Goal: Task Accomplishment & Management: Use online tool/utility

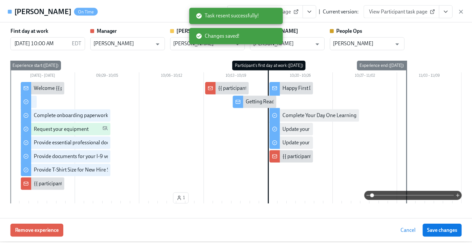
scroll to position [355, 0]
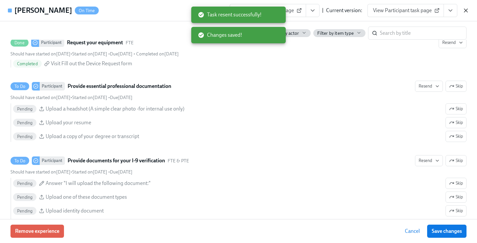
click at [465, 9] on icon "button" at bounding box center [466, 10] width 7 height 7
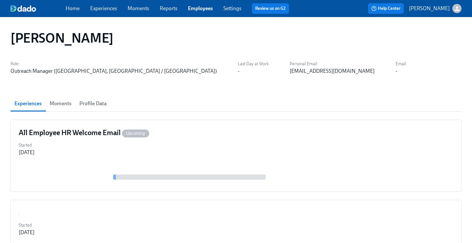
click at [198, 10] on link "Employees" at bounding box center [200, 8] width 25 height 6
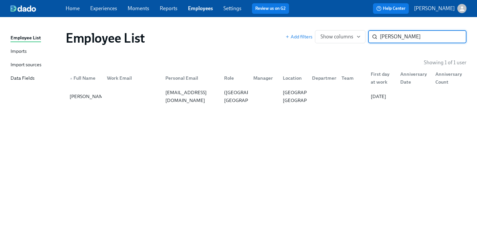
type input "[PERSON_NAME]"
click at [254, 105] on div "[PERSON_NAME] [EMAIL_ADDRESS][DOMAIN_NAME] CXS: Finance [PERSON_NAME] [GEOGRAPH…" at bounding box center [266, 96] width 401 height 18
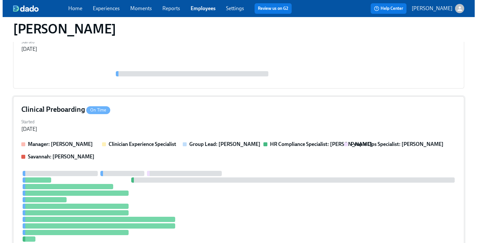
scroll to position [139, 0]
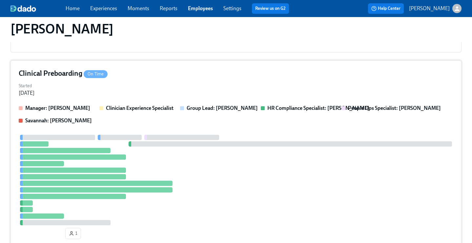
click at [220, 96] on div "Started [DATE]" at bounding box center [236, 89] width 435 height 16
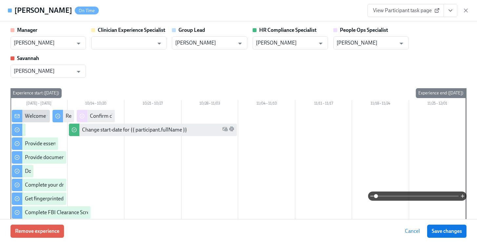
click at [452, 9] on icon "View task page" at bounding box center [450, 10] width 7 height 7
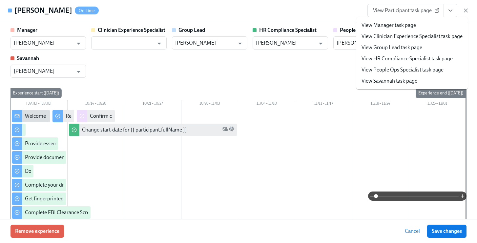
click at [409, 68] on link "View People Ops Specialist task page" at bounding box center [403, 69] width 82 height 7
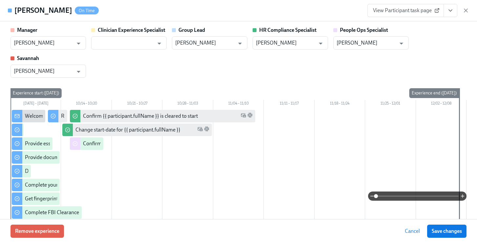
drag, startPoint x: 438, startPoint y: 230, endPoint x: 420, endPoint y: 219, distance: 21.4
click at [438, 230] on span "Save changes" at bounding box center [447, 231] width 30 height 7
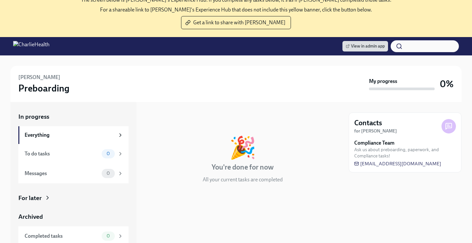
scroll to position [40, 0]
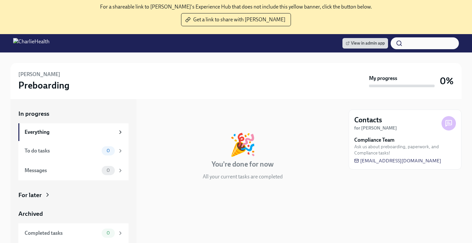
click at [42, 196] on div "For later" at bounding box center [73, 195] width 110 height 9
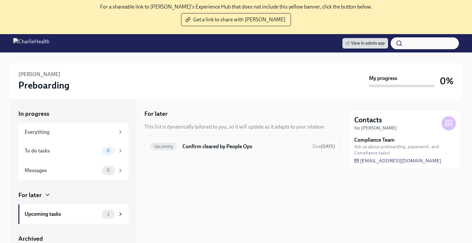
click at [248, 143] on h6 "Confirm cleared by People Ops" at bounding box center [244, 146] width 125 height 7
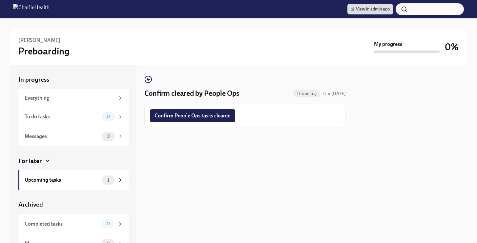
click at [186, 113] on span "Confirm People Ops tasks cleared" at bounding box center [193, 116] width 76 height 7
